Goal: Find specific page/section: Find specific page/section

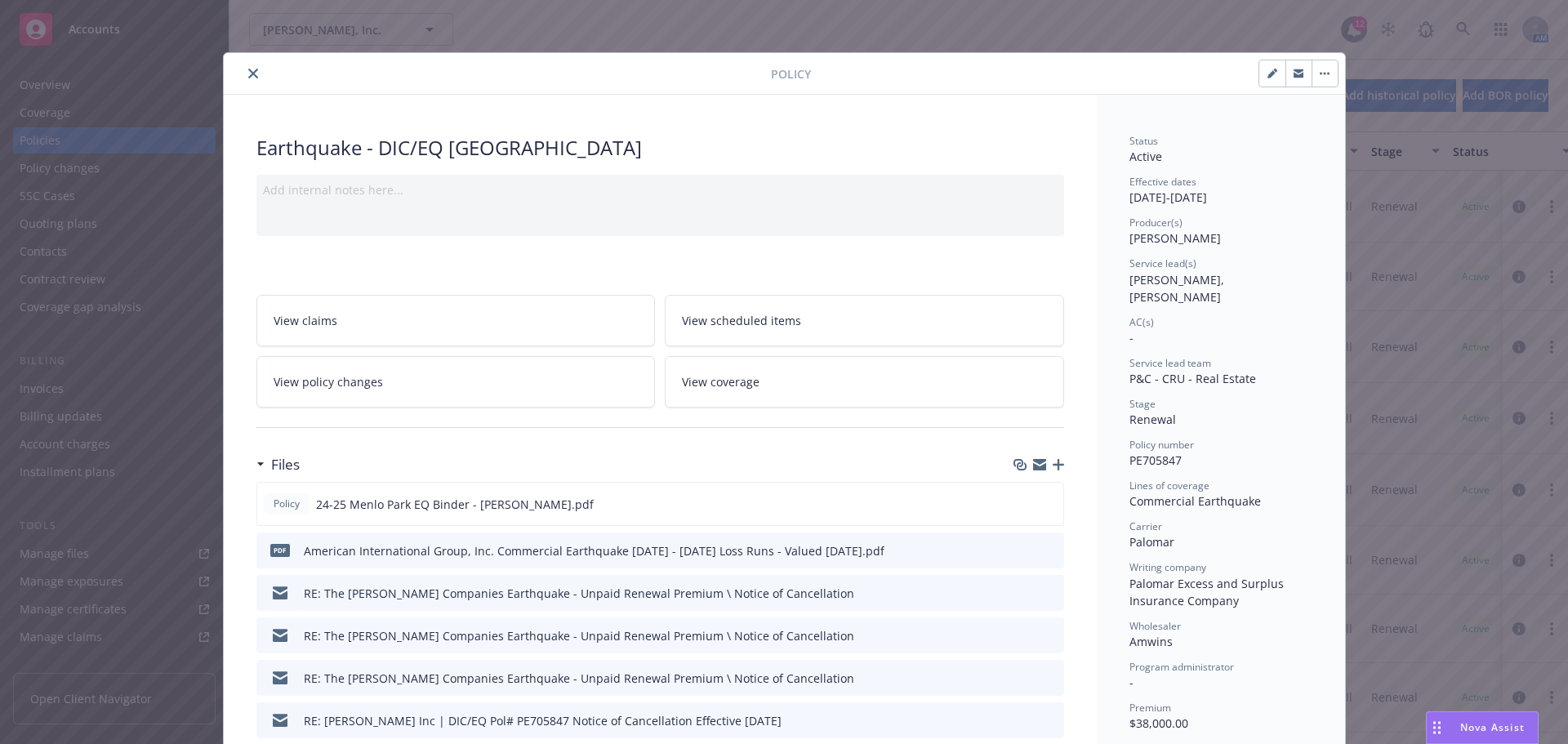
drag, startPoint x: 245, startPoint y: 81, endPoint x: 241, endPoint y: 74, distance: 8.1
click at [243, 74] on button "close" at bounding box center [253, 74] width 20 height 20
